Goal: Book appointment/travel/reservation

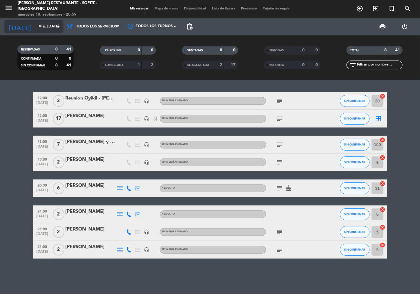
click at [36, 31] on input "vie. [DATE]" at bounding box center [61, 26] width 51 height 11
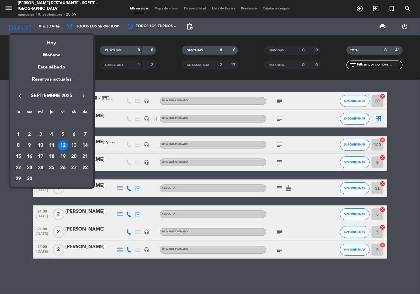
click at [20, 158] on div "15" at bounding box center [18, 157] width 10 height 10
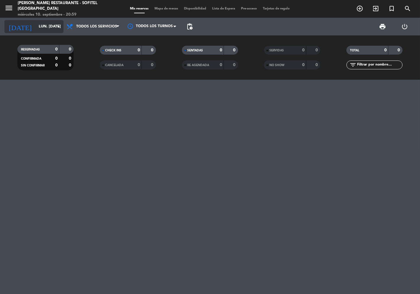
click at [41, 24] on input "lun. [DATE]" at bounding box center [61, 26] width 51 height 11
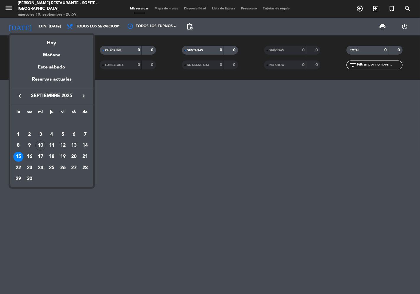
click at [31, 155] on div "16" at bounding box center [30, 157] width 10 height 10
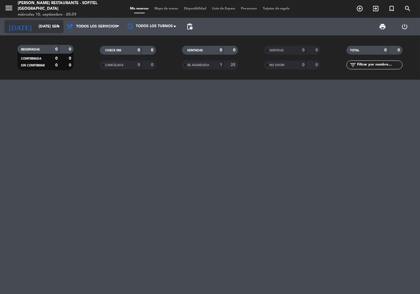
click at [45, 26] on input "[DATE] sep." at bounding box center [61, 26] width 51 height 11
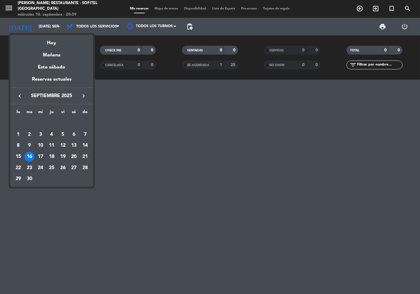
click at [44, 154] on div "17" at bounding box center [40, 157] width 10 height 10
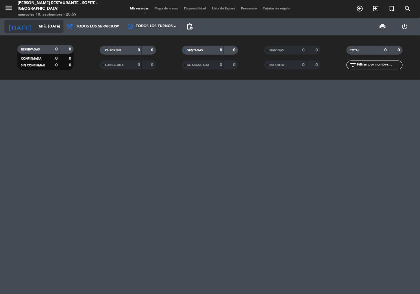
click at [43, 27] on input "mié. [DATE]" at bounding box center [61, 26] width 51 height 11
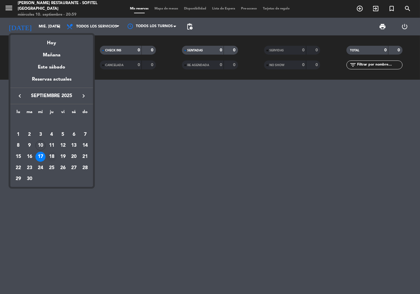
click at [54, 154] on div "18" at bounding box center [52, 157] width 10 height 10
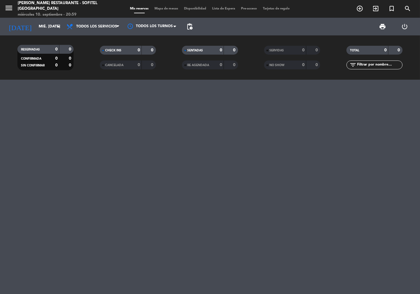
type input "[DEMOGRAPHIC_DATA] [DATE]"
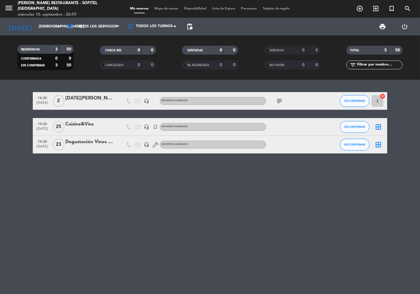
click at [272, 143] on div at bounding box center [292, 144] width 53 height 17
click at [270, 127] on div at bounding box center [292, 126] width 53 height 17
click at [83, 142] on div "Degustación Vinos Cuisine" at bounding box center [90, 142] width 50 height 8
